Goal: Task Accomplishment & Management: Manage account settings

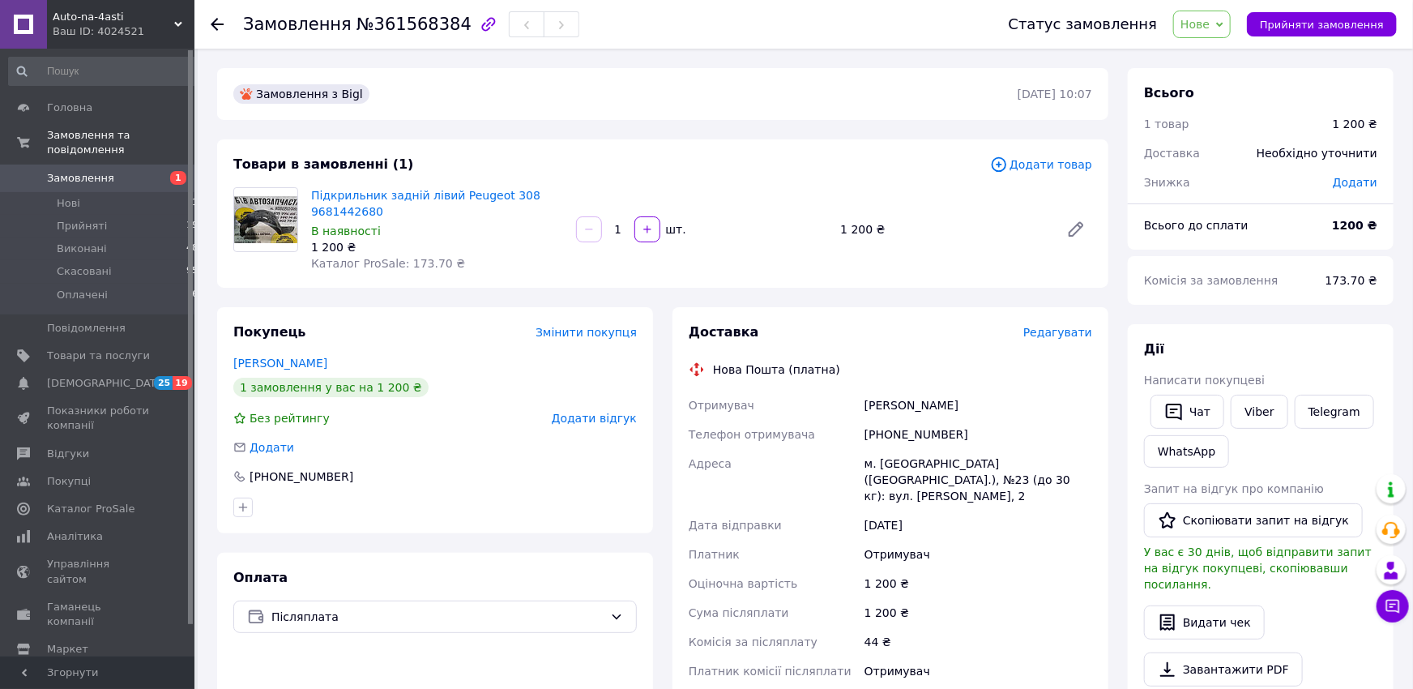
click at [481, 23] on icon "button" at bounding box center [488, 24] width 14 height 14
drag, startPoint x: 385, startPoint y: 210, endPoint x: 312, endPoint y: 194, distance: 74.5
click at [312, 194] on span "Підкрильник задній лівий Peugeot 308 9681442680" at bounding box center [437, 203] width 252 height 32
copy link "Підкрильник задній лівий Peugeot 308 9681442680"
click at [92, 171] on span "Замовлення" at bounding box center [80, 178] width 67 height 15
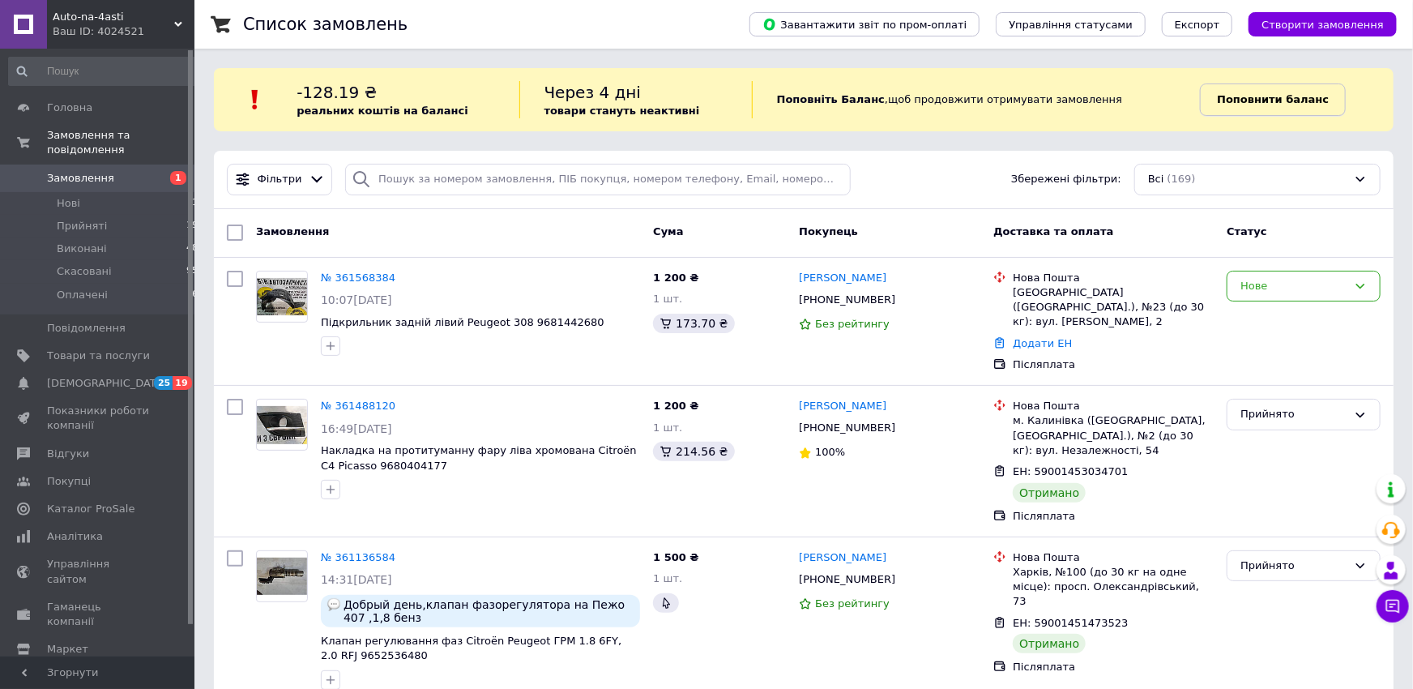
click at [1270, 96] on b "Поповнити баланс" at bounding box center [1273, 99] width 112 height 12
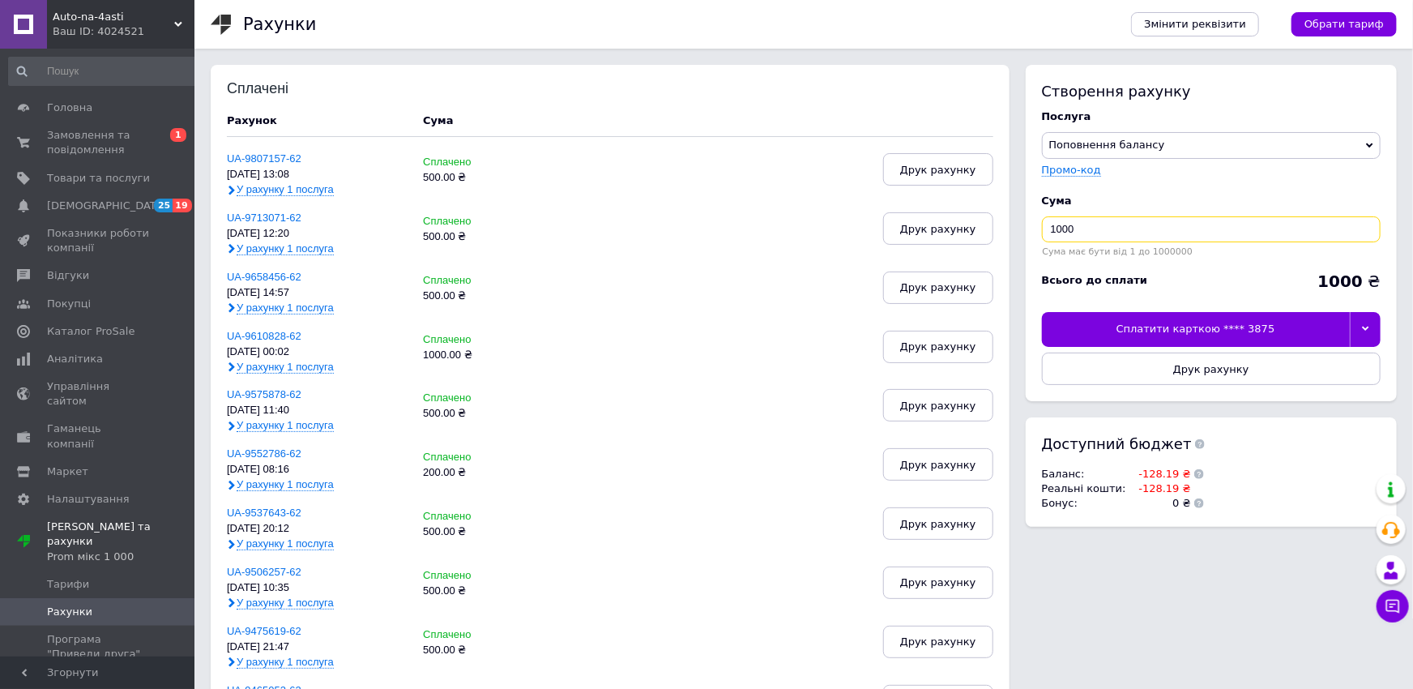
drag, startPoint x: 1083, startPoint y: 232, endPoint x: 929, endPoint y: 242, distance: 154.3
click at [1042, 242] on input "1000" at bounding box center [1211, 229] width 339 height 26
type input "500"
click at [1195, 327] on div "Сплатити карткою **** 3875" at bounding box center [1196, 329] width 308 height 34
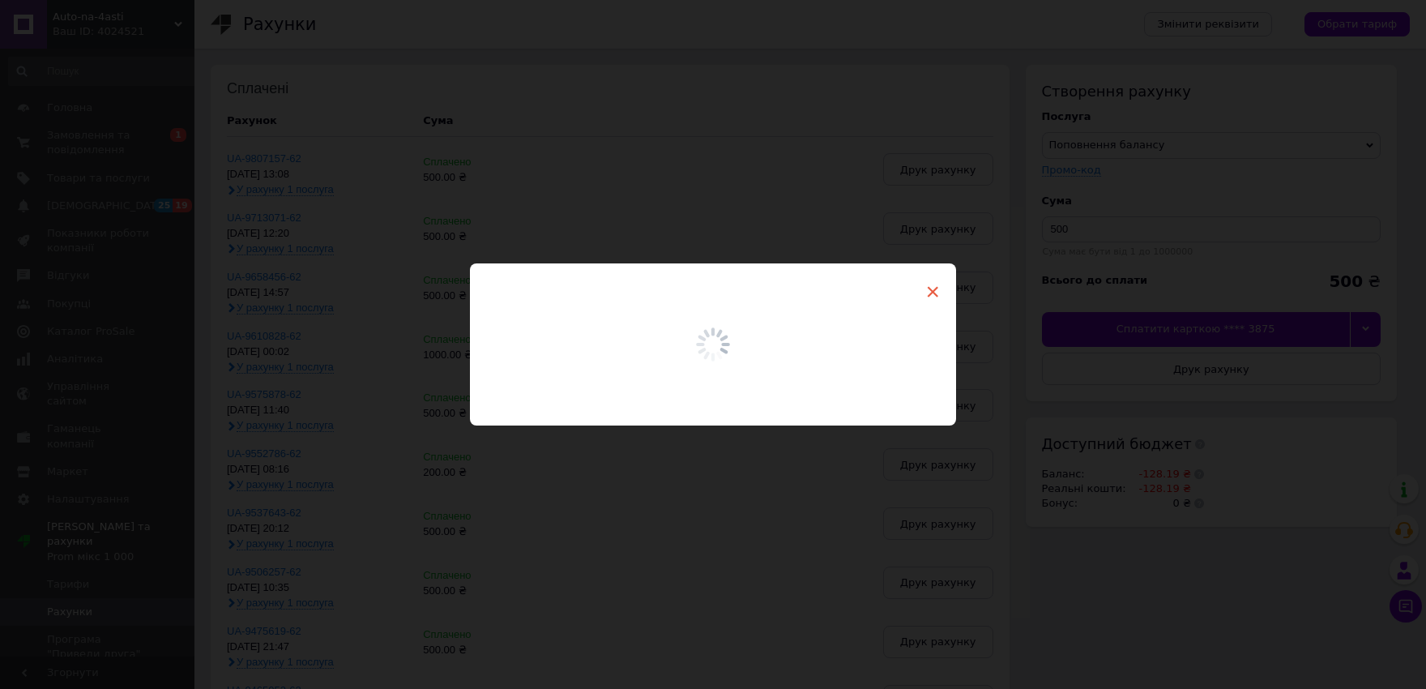
click at [927, 287] on span "×" at bounding box center [932, 292] width 15 height 28
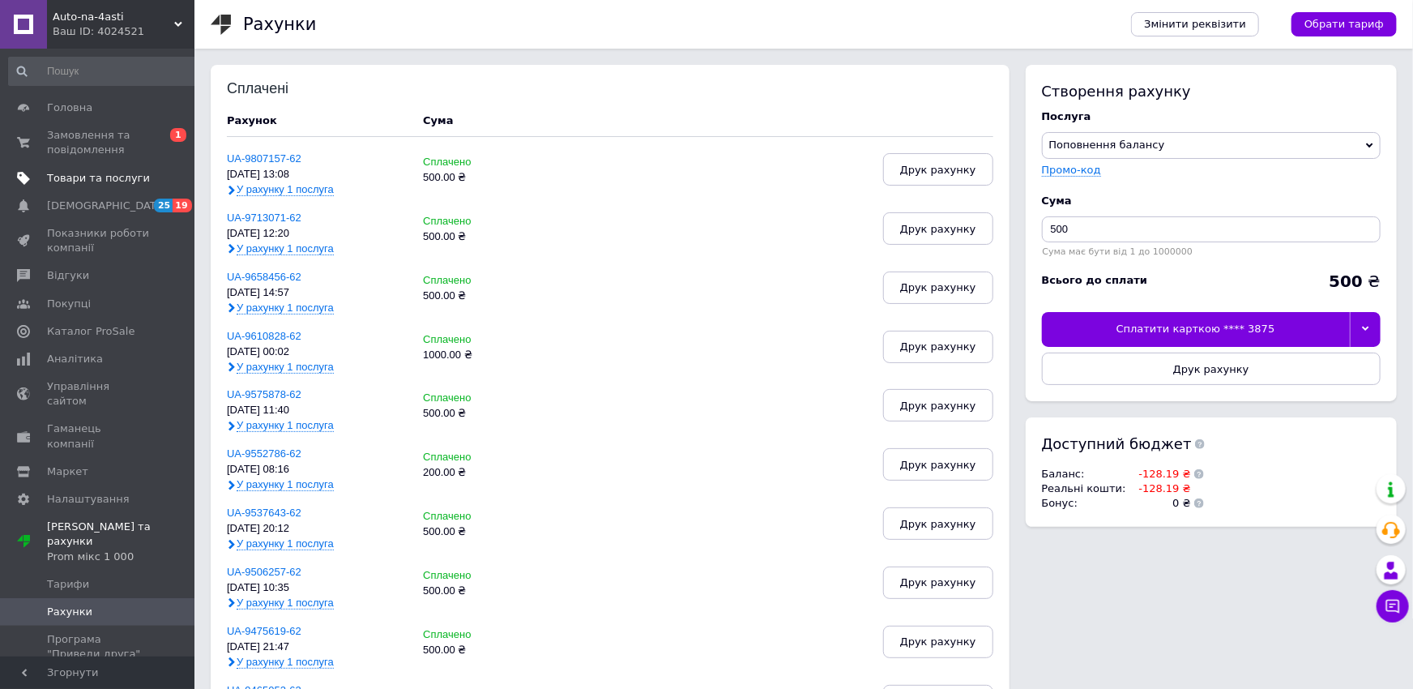
click at [76, 179] on span "Товари та послуги" at bounding box center [98, 178] width 103 height 15
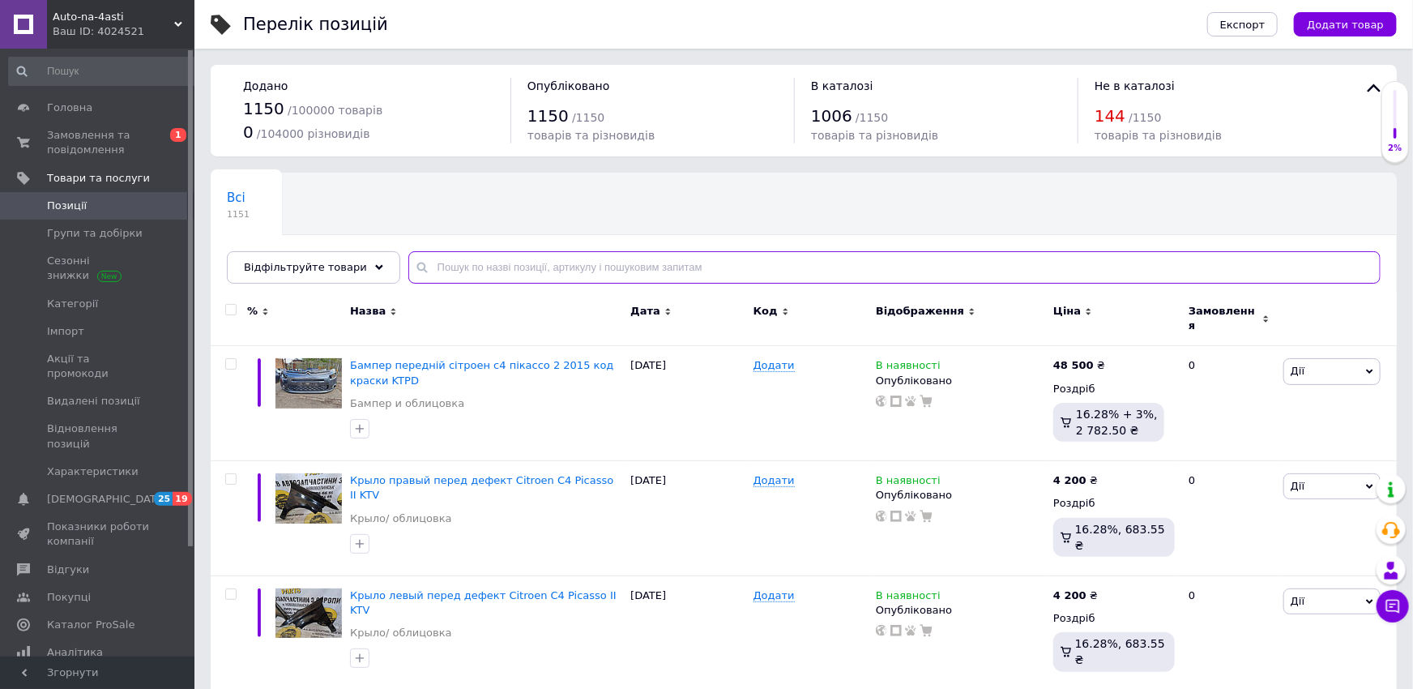
click at [427, 265] on input "text" at bounding box center [894, 267] width 972 height 32
paste input "Бампер передній (до-рестайлінг) Citroen C4 Grand Picasso 9654196177 EZWD"
type input "Бампер передній (до-рестайлінг) Citroen C4 Grand Picasso 9654196177 EZWD"
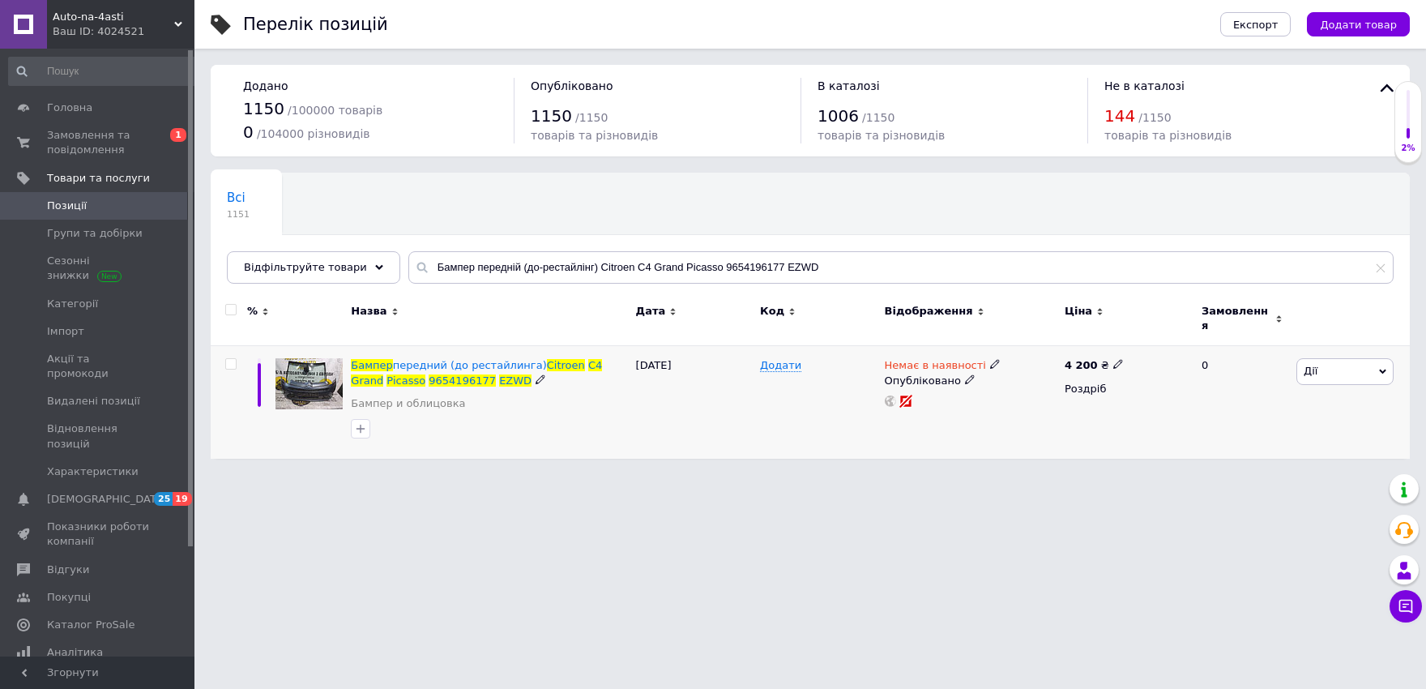
click at [1113, 360] on use at bounding box center [1117, 364] width 9 height 9
drag, startPoint x: 1171, startPoint y: 336, endPoint x: 1111, endPoint y: 335, distance: 60.0
click at [1129, 335] on input "4200" at bounding box center [1190, 347] width 123 height 32
type input "5500"
click at [1047, 411] on div "Немає в наявності Опубліковано" at bounding box center [971, 402] width 180 height 113
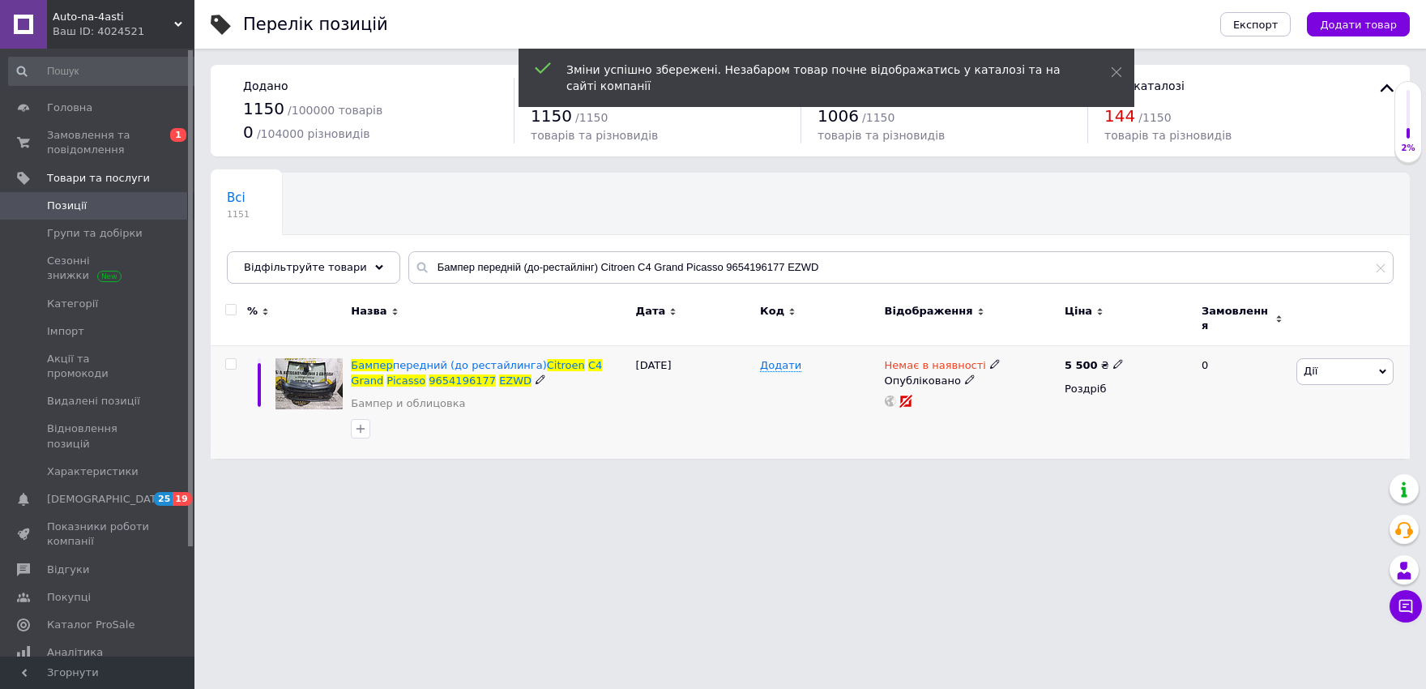
click at [976, 358] on div "Немає в наявності" at bounding box center [943, 365] width 116 height 15
click at [1030, 369] on li "В наявності" at bounding box center [1080, 377] width 154 height 23
click at [1051, 471] on html "Auto-na-4asti Ваш ID: 4024521 Сайт Auto-na-4asti Кабінет покупця Перевірити ста…" at bounding box center [713, 237] width 1426 height 475
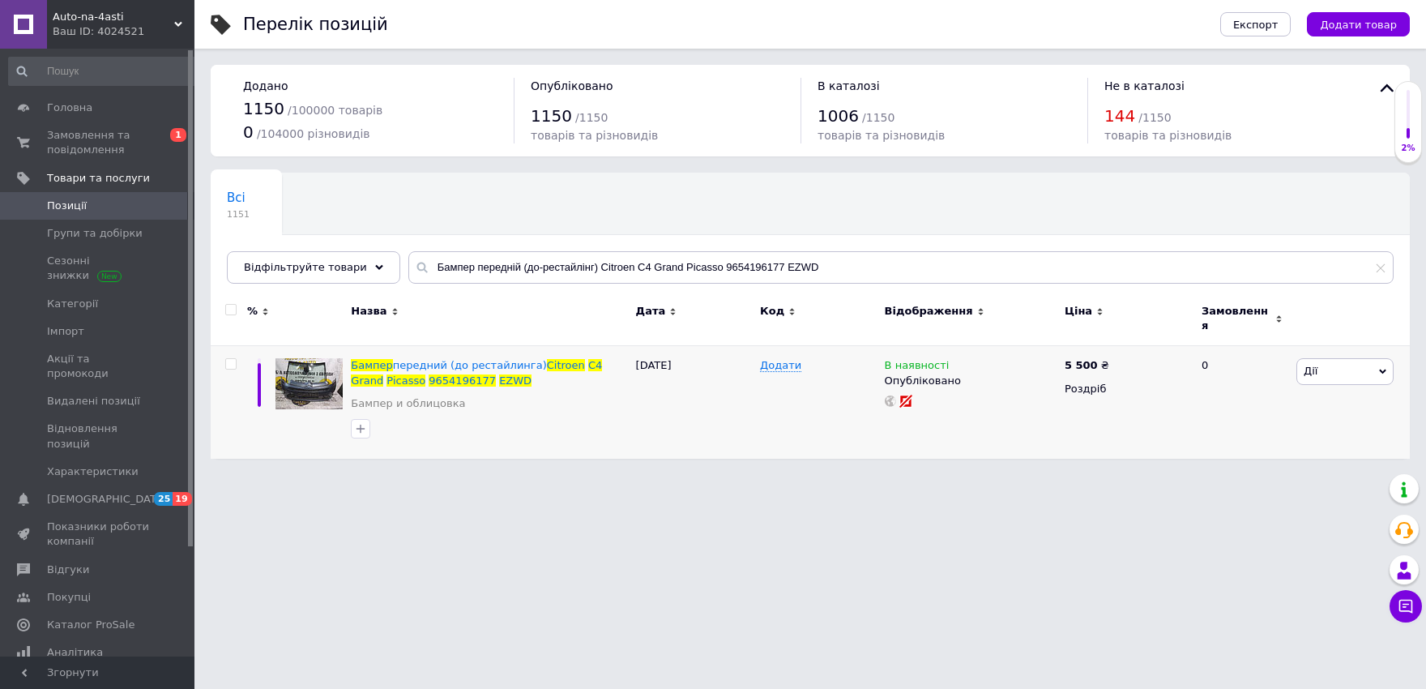
click at [81, 199] on span "Позиції" at bounding box center [67, 205] width 40 height 15
